Goal: Find specific page/section: Find specific page/section

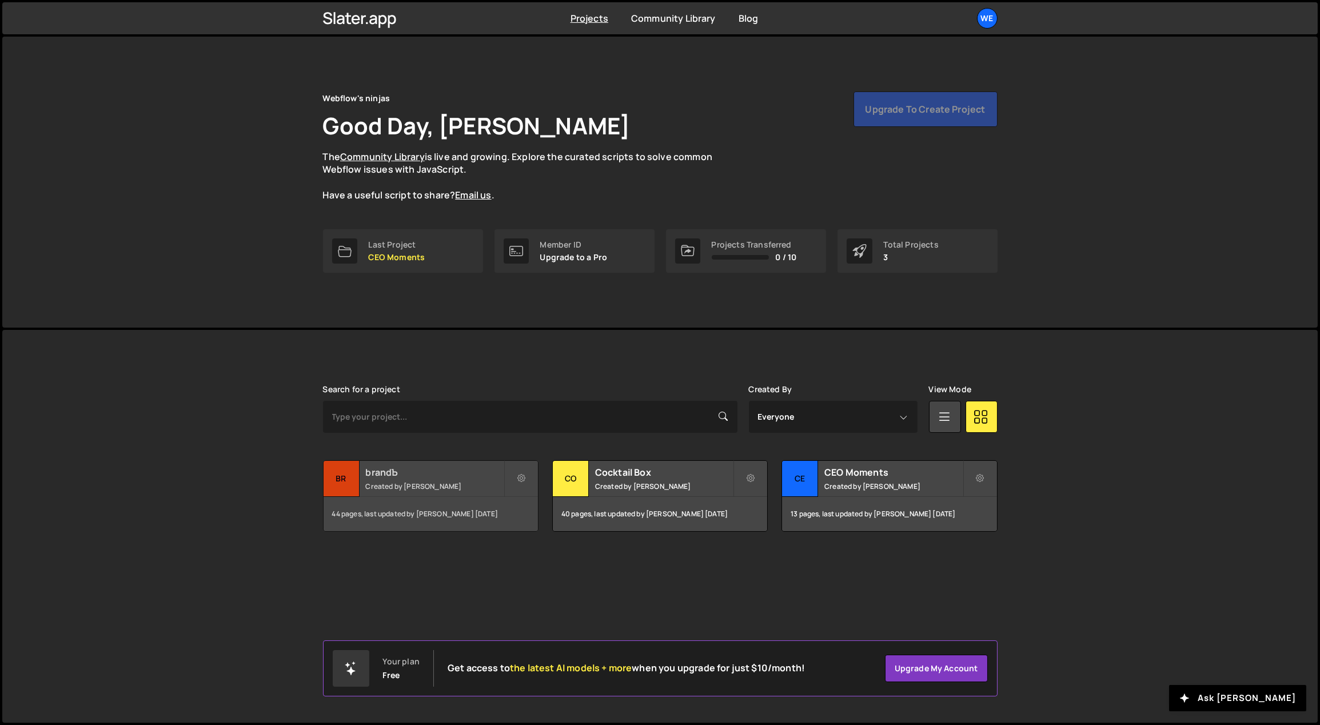
click at [424, 470] on h2 "brandЪ" at bounding box center [435, 472] width 138 height 13
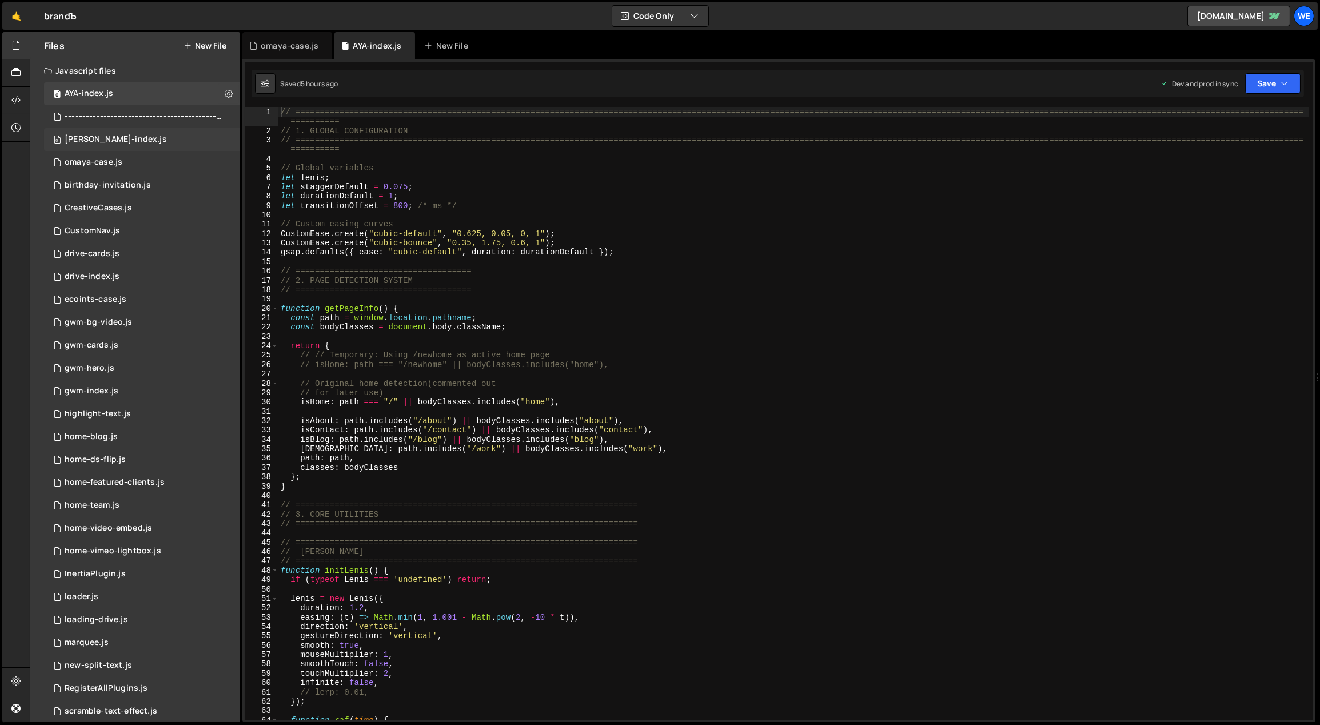
click at [122, 136] on div "[PERSON_NAME]-index.js" at bounding box center [116, 139] width 102 height 10
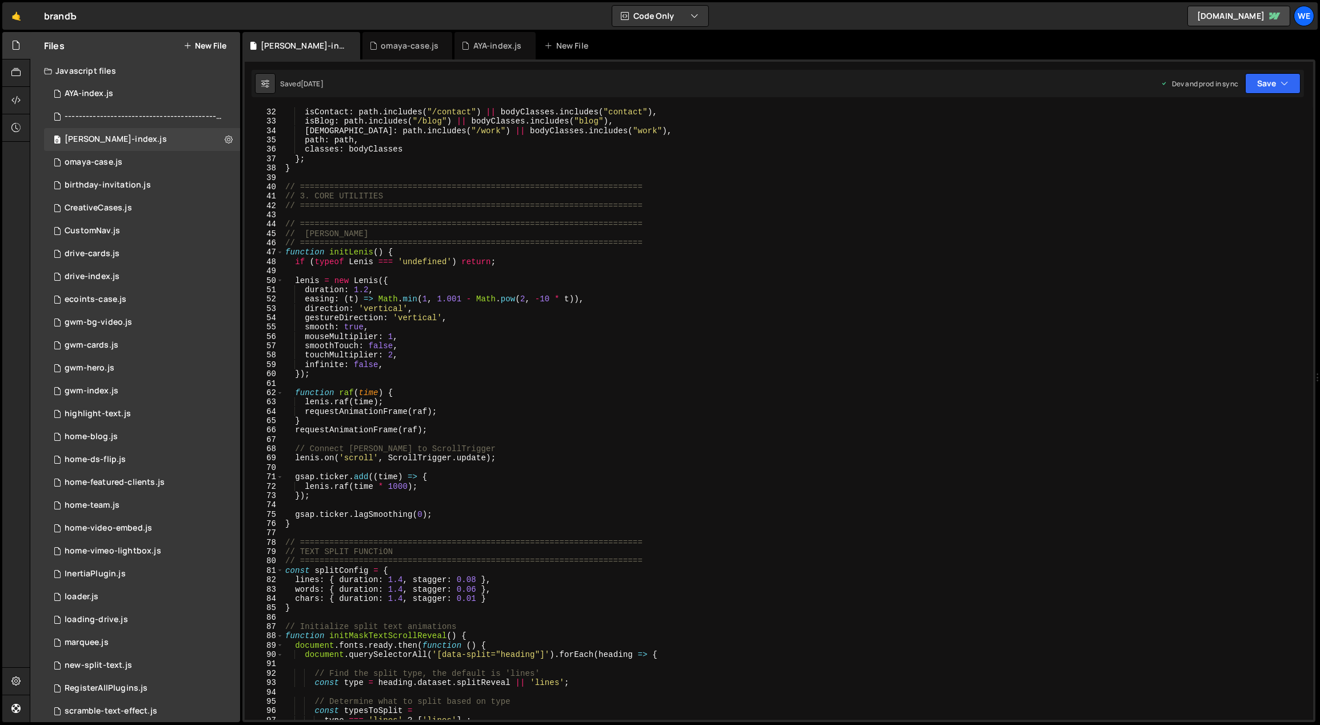
scroll to position [834, 0]
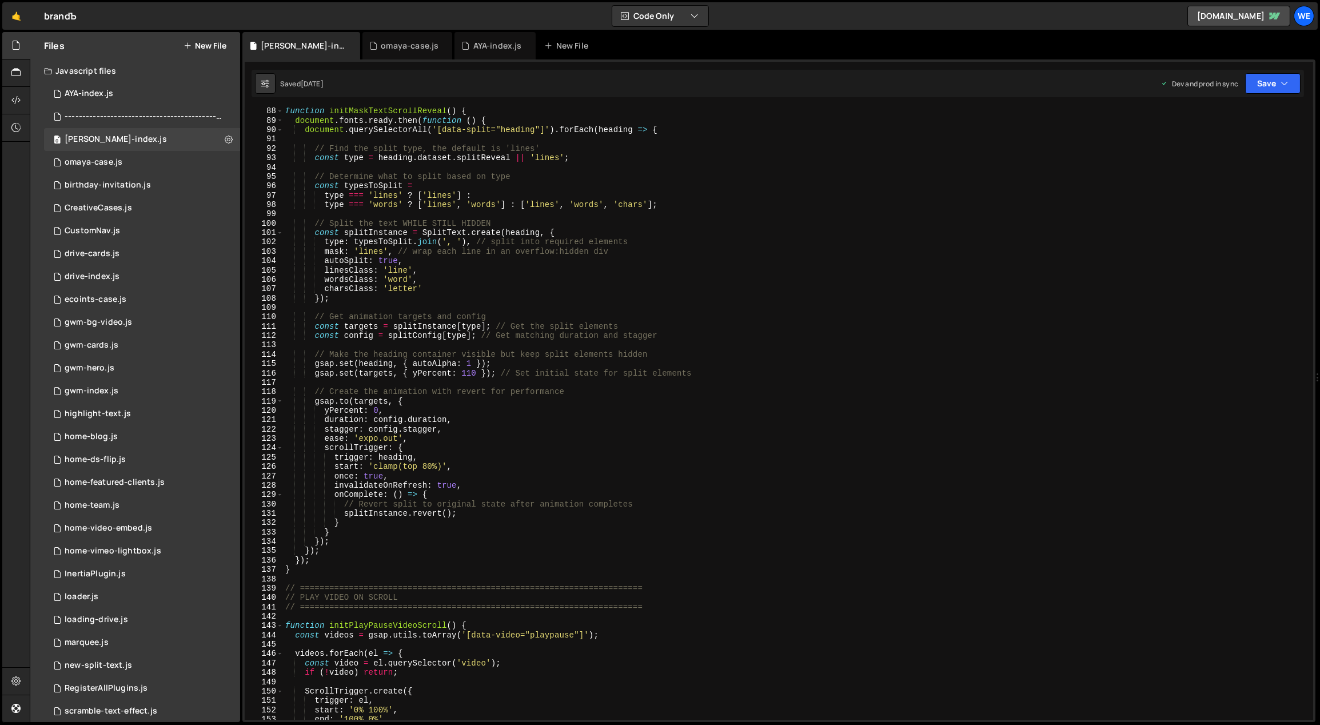
type textarea "yPercent: 0,"
click at [492, 408] on div "function initMaskTextScrollReveal ( ) { document . fonts . ready . then ( funct…" at bounding box center [796, 422] width 1027 height 632
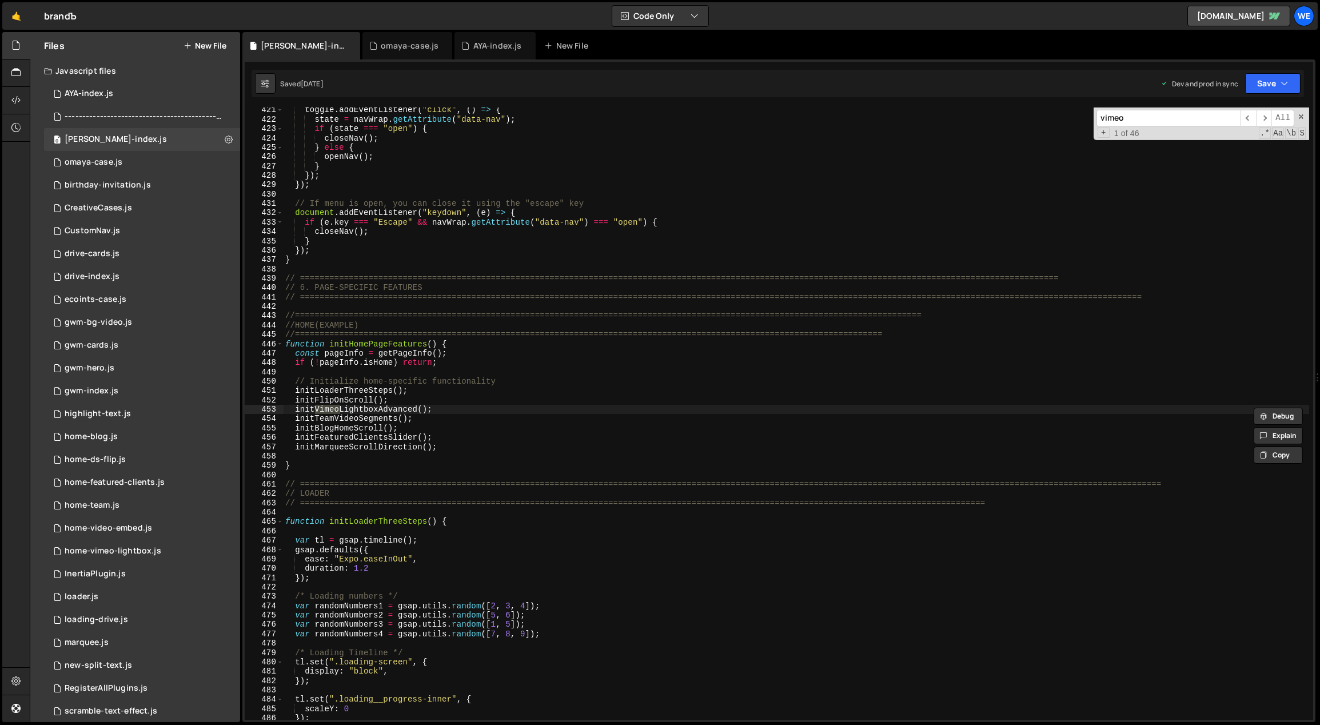
scroll to position [3644, 0]
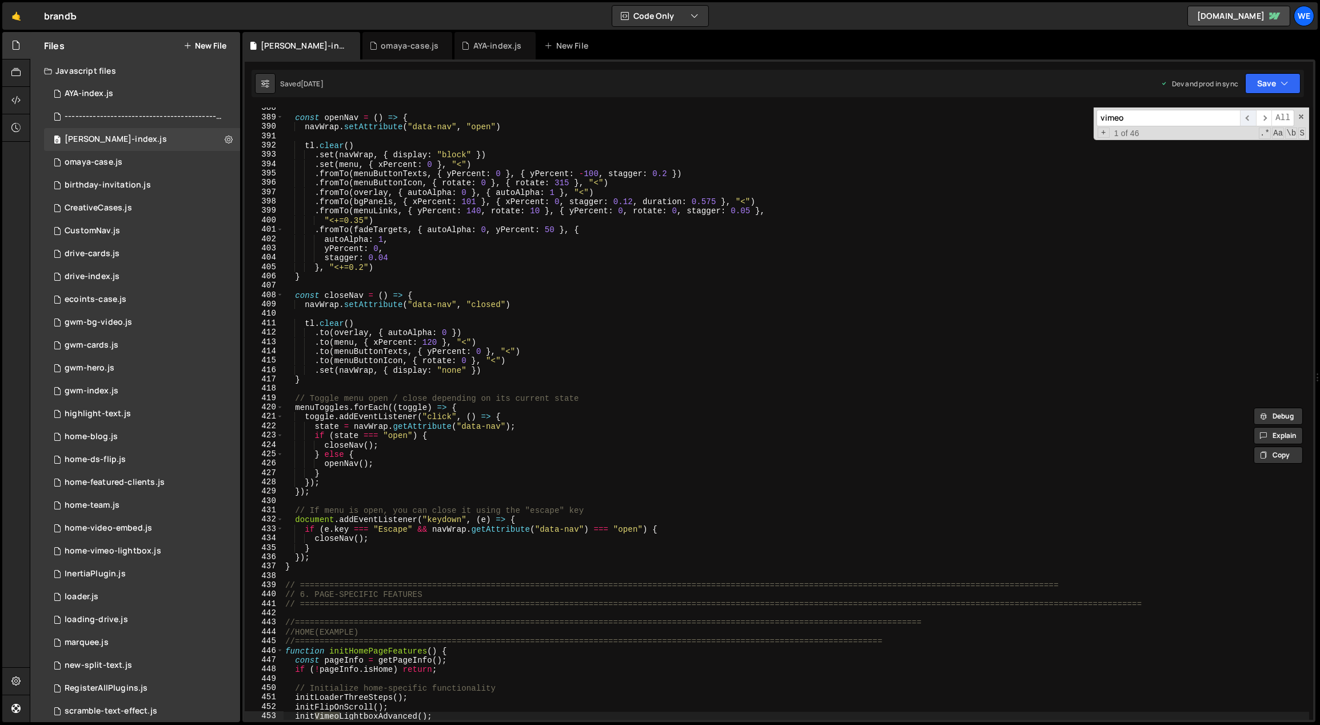
type input "vimeo"
click at [1251, 118] on span "​" at bounding box center [1248, 118] width 16 height 17
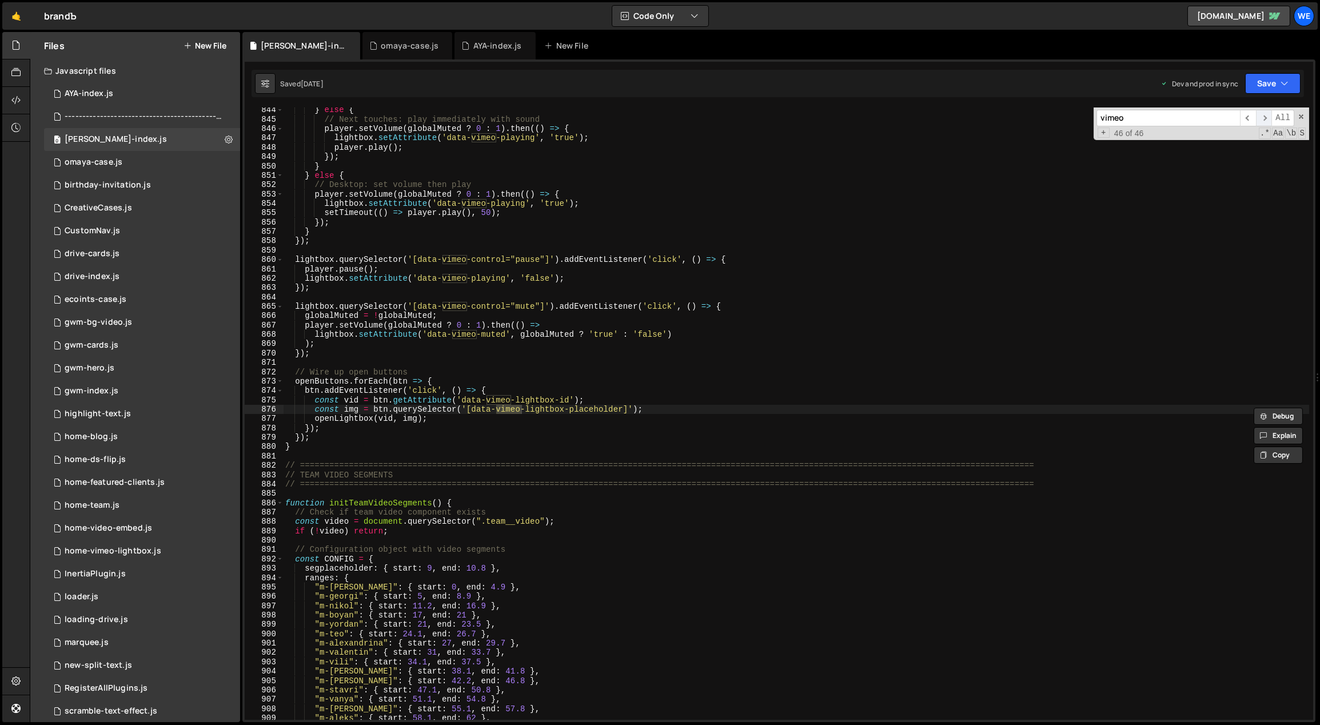
click at [1261, 117] on span "​" at bounding box center [1264, 118] width 16 height 17
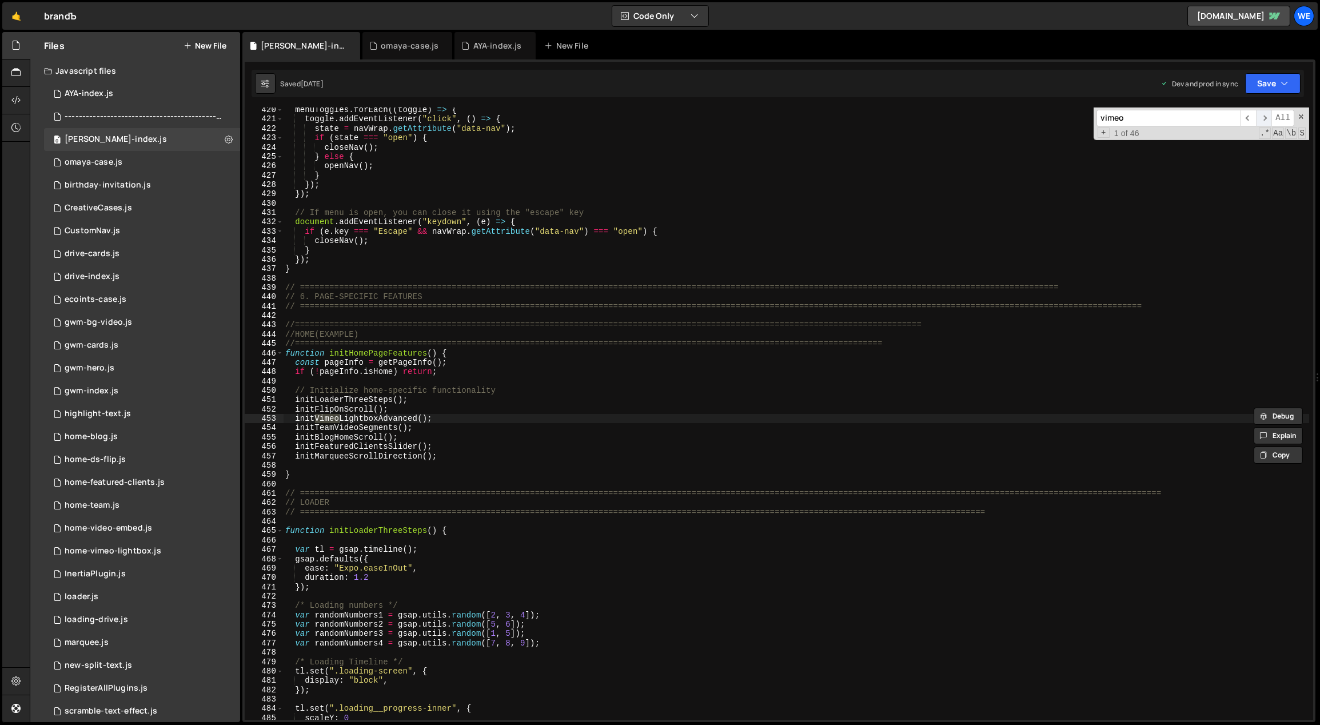
scroll to position [3941, 0]
click at [1267, 116] on span "​" at bounding box center [1264, 118] width 16 height 17
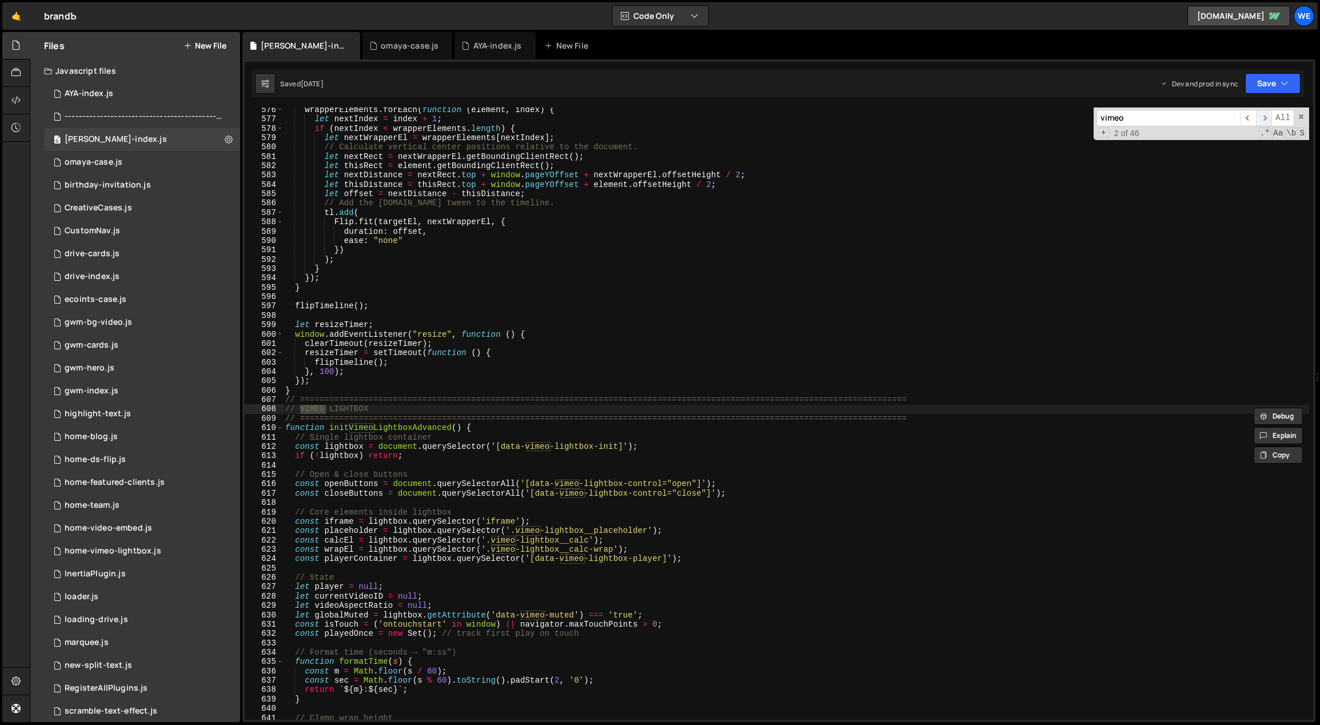
scroll to position [5401, 0]
click at [312, 429] on div "wrapperElements . forEach ( function ( element , index ) { let nextIndex = inde…" at bounding box center [796, 421] width 1027 height 632
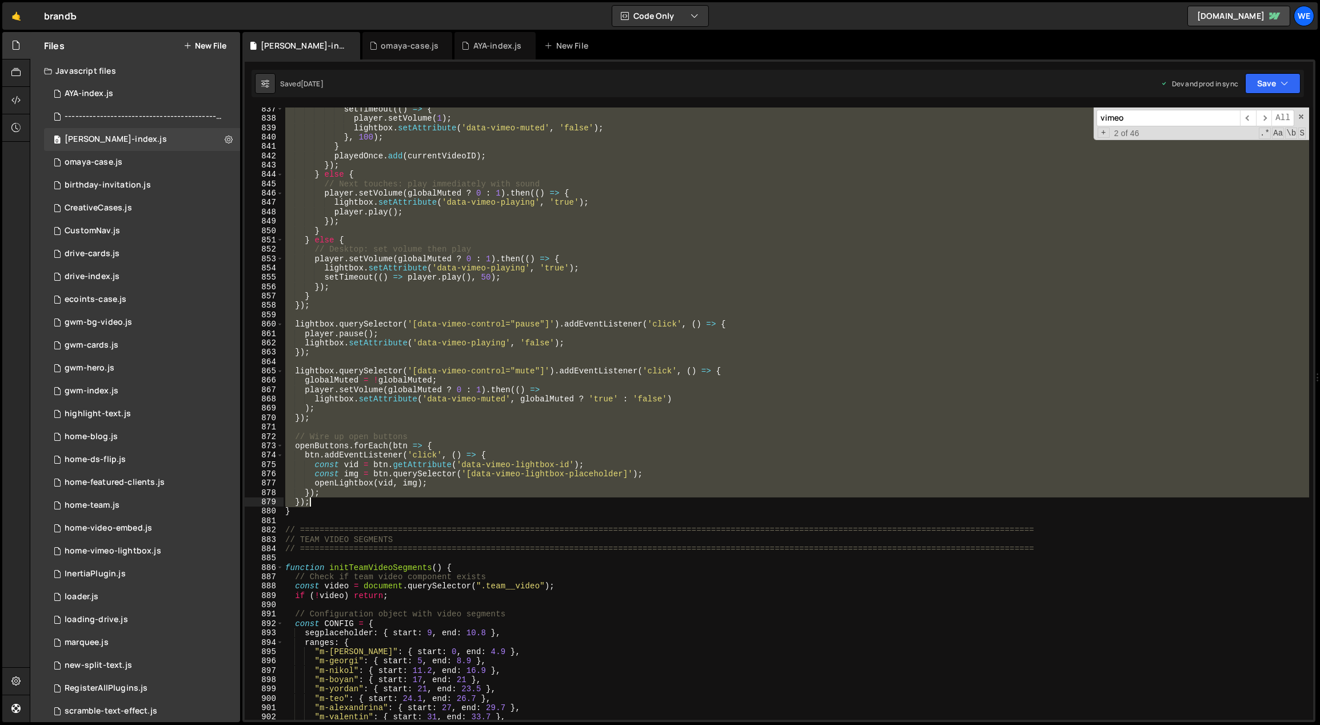
scroll to position [7845, 0]
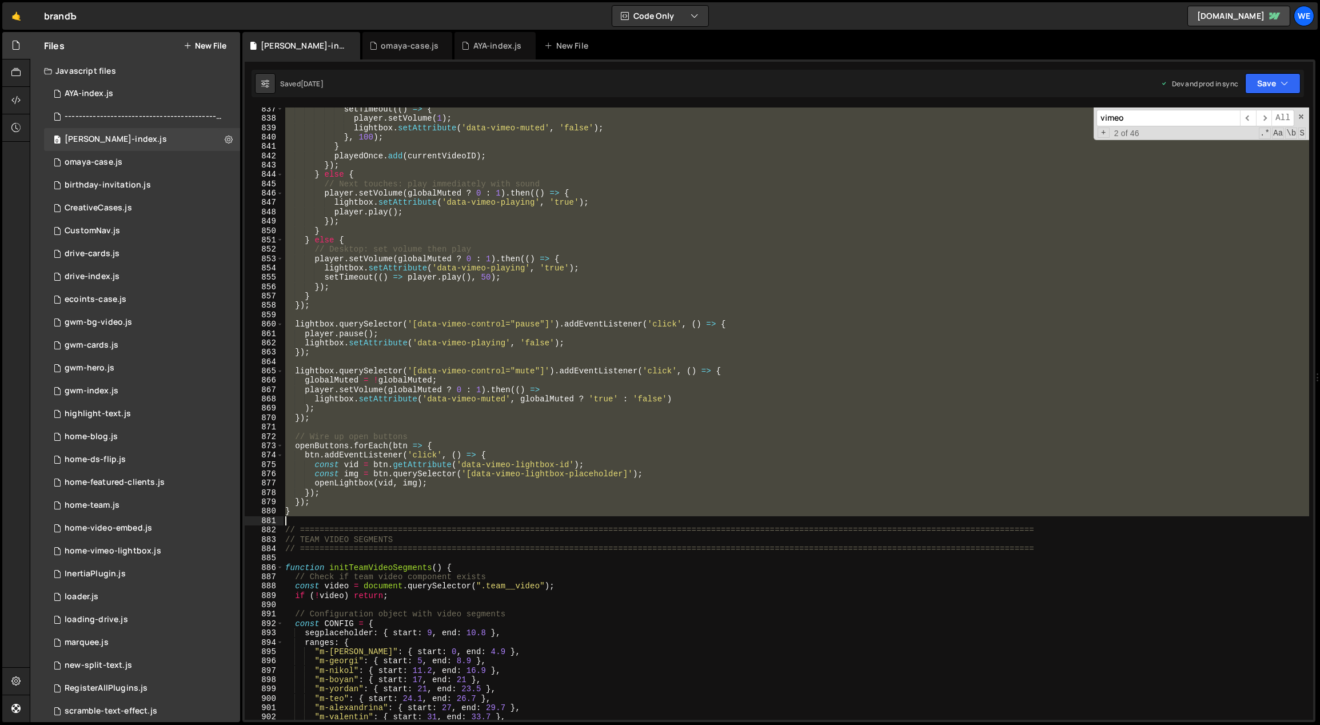
drag, startPoint x: 285, startPoint y: 401, endPoint x: 344, endPoint y: 519, distance: 131.2
click at [344, 519] on div "setTimeout (( ) => { player . setVolume ( 1 ) ; lightbox . setAttribute ( 'data…" at bounding box center [796, 421] width 1027 height 632
type textarea "}"
click at [144, 550] on div "home-vimeo-lightbox.js" at bounding box center [113, 551] width 97 height 10
